Goal: Task Accomplishment & Management: Manage account settings

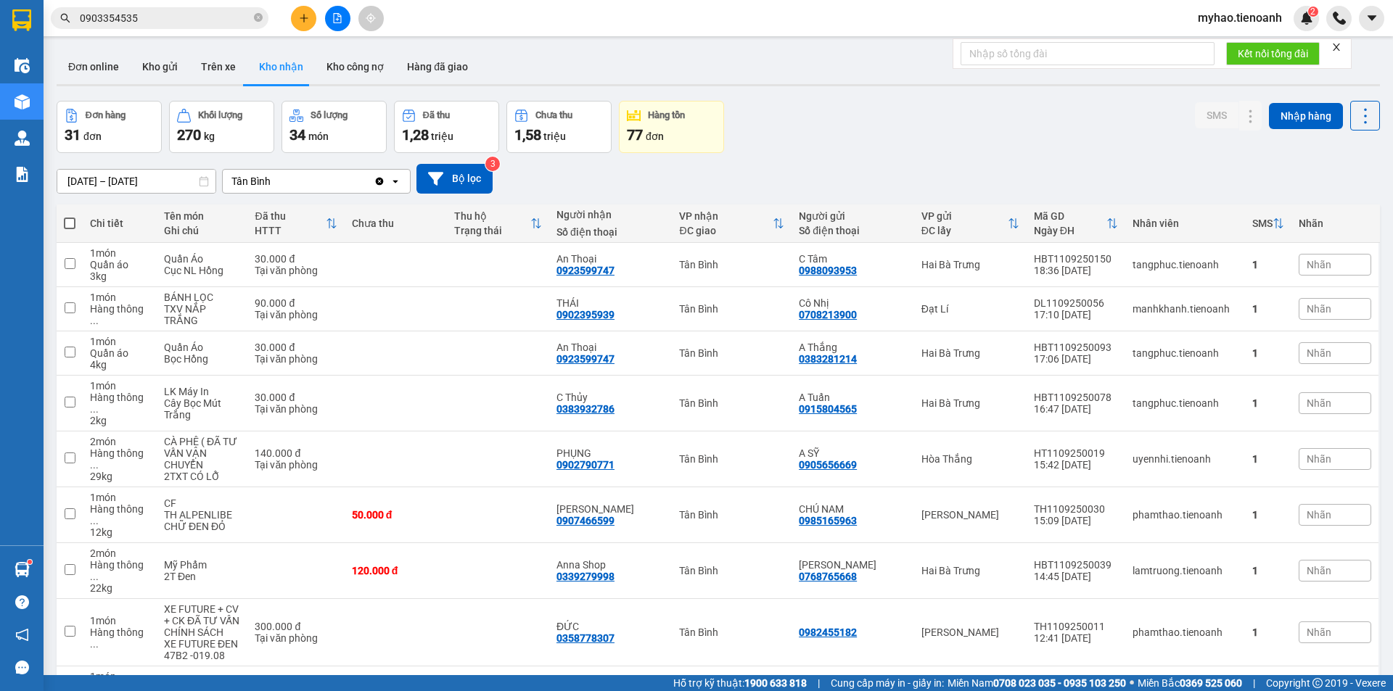
click at [1250, 20] on span "myhao.tienoanh" at bounding box center [1239, 18] width 107 height 18
click at [1244, 51] on span "Đăng xuất" at bounding box center [1246, 45] width 77 height 16
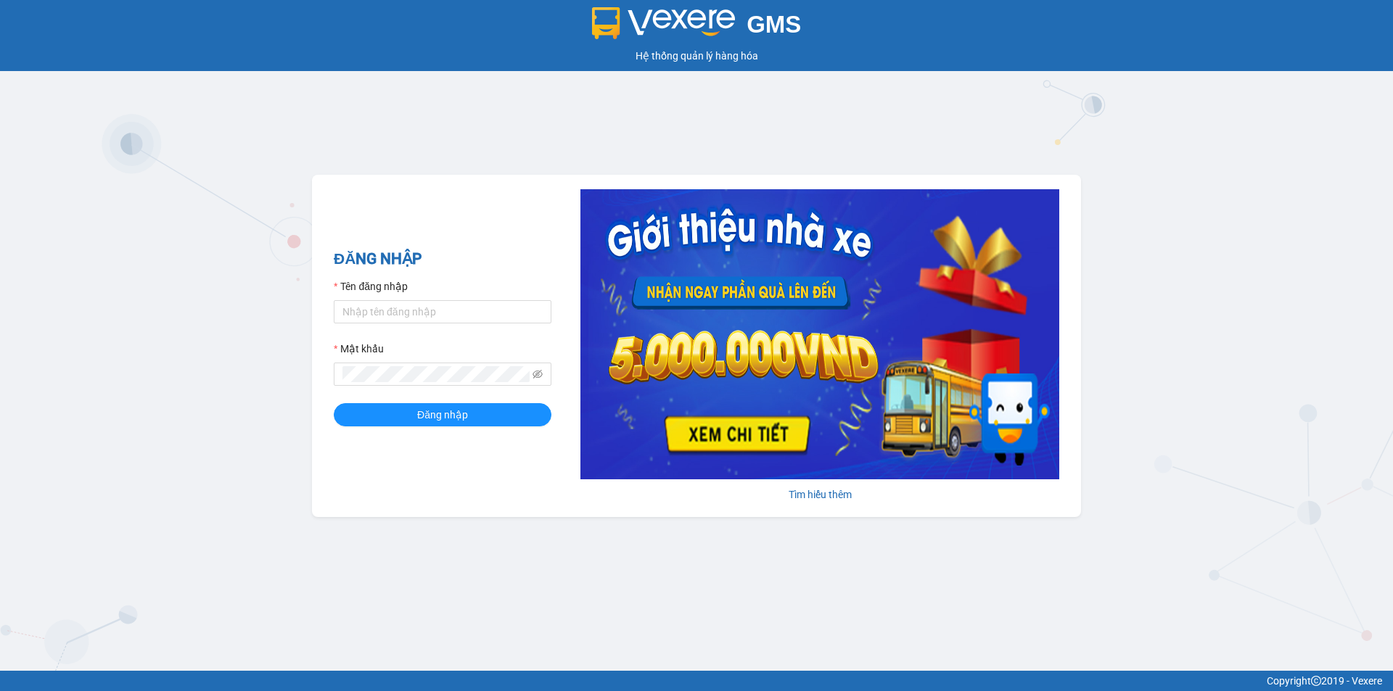
click at [444, 326] on form "Tên đăng nhập Mật khẩu Đăng nhập" at bounding box center [443, 353] width 218 height 148
click at [459, 309] on input "Tên đăng nhập" at bounding box center [443, 311] width 218 height 23
type input "thuphuong.tienoanh"
click at [398, 358] on div "Mật khẩu" at bounding box center [443, 352] width 218 height 22
click at [334, 403] on button "Đăng nhập" at bounding box center [443, 414] width 218 height 23
